Goal: Information Seeking & Learning: Learn about a topic

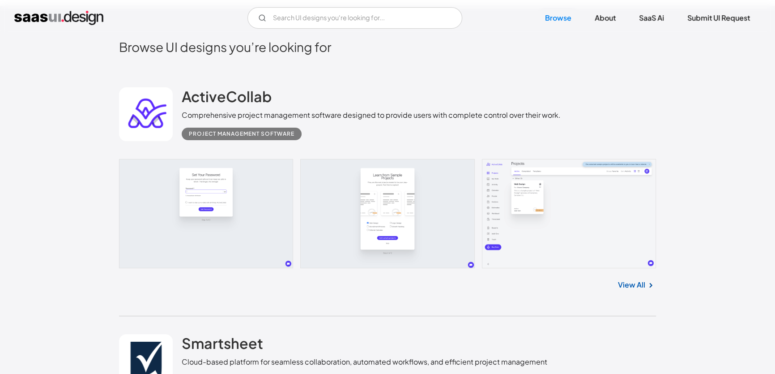
scroll to position [325, 0]
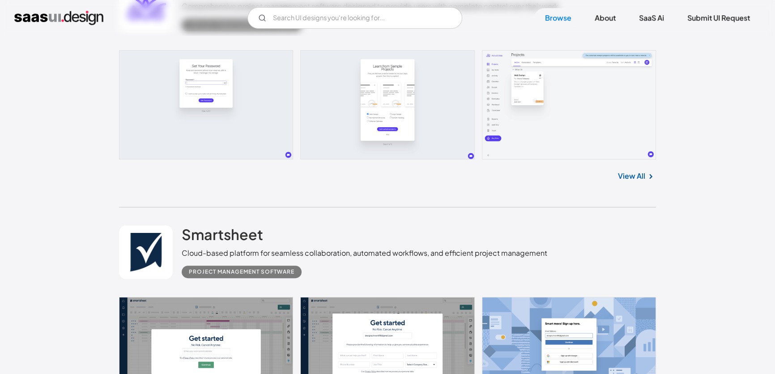
click at [549, 101] on link at bounding box center [387, 104] width 537 height 109
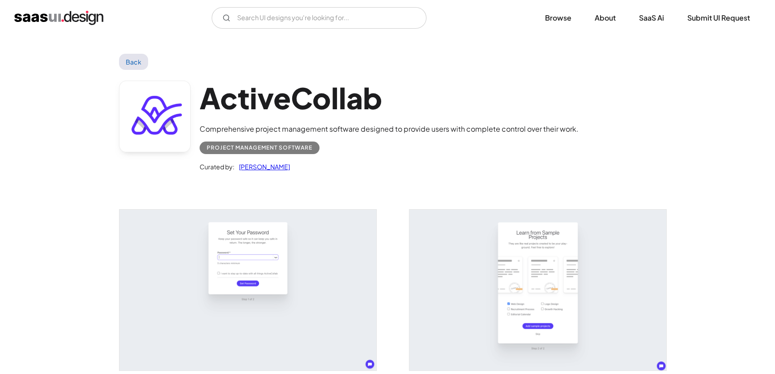
click at [272, 259] on img "open lightbox" at bounding box center [247, 289] width 257 height 161
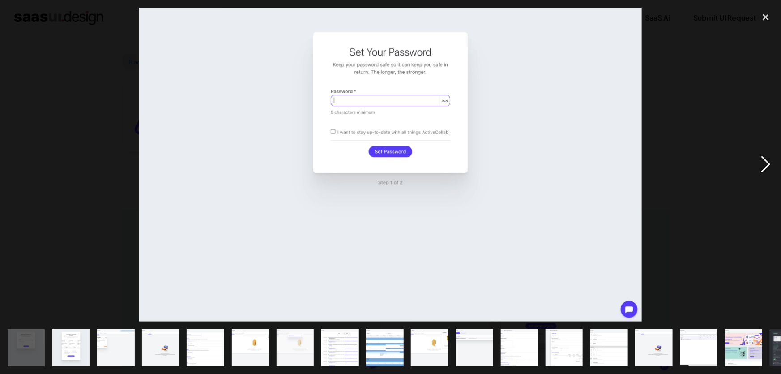
click at [769, 157] on div "next image" at bounding box center [765, 165] width 30 height 314
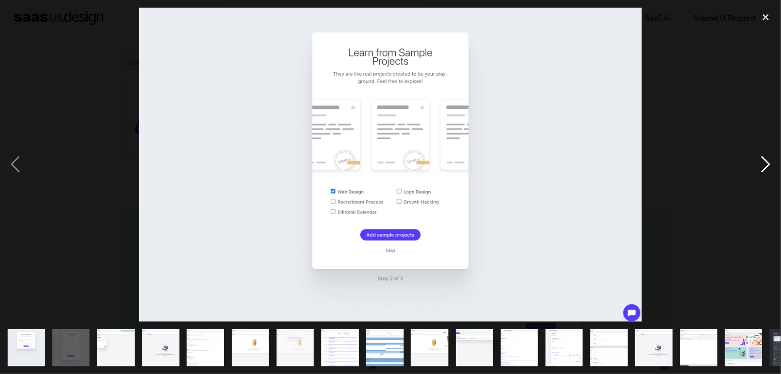
click at [769, 157] on div "next image" at bounding box center [765, 165] width 30 height 314
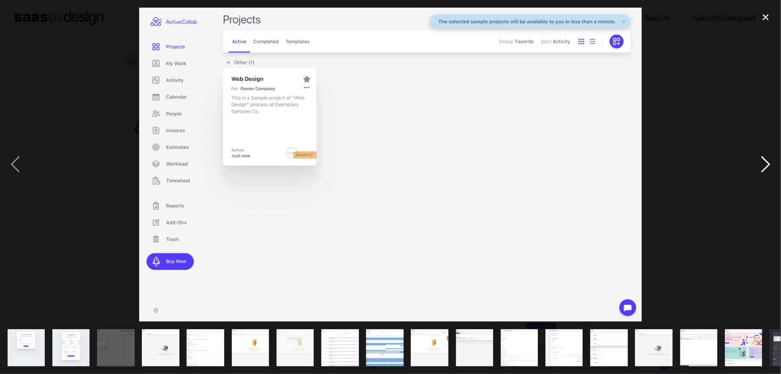
click at [769, 157] on div "next image" at bounding box center [765, 165] width 30 height 314
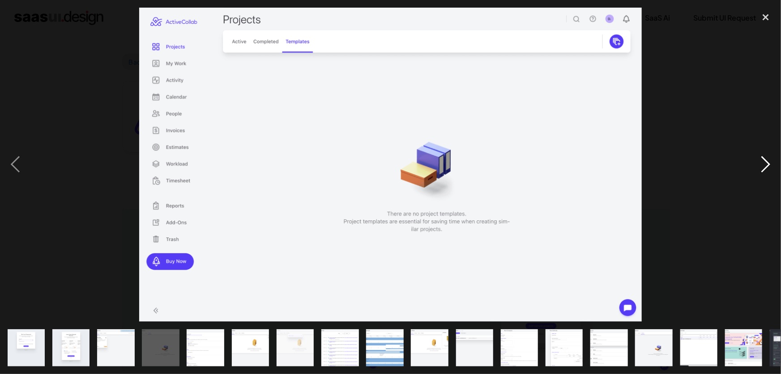
click at [769, 157] on div "next image" at bounding box center [765, 165] width 30 height 314
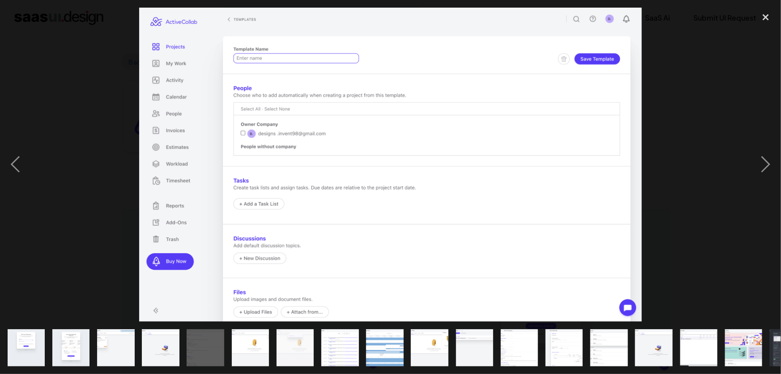
click at [735, 223] on div at bounding box center [390, 165] width 781 height 314
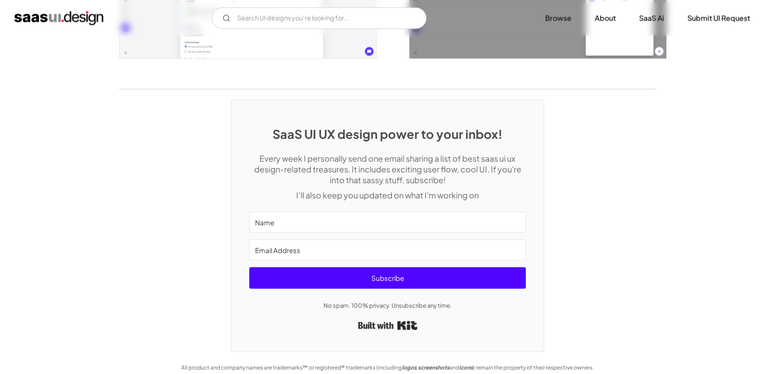
scroll to position [2086, 0]
